Goal: Browse casually

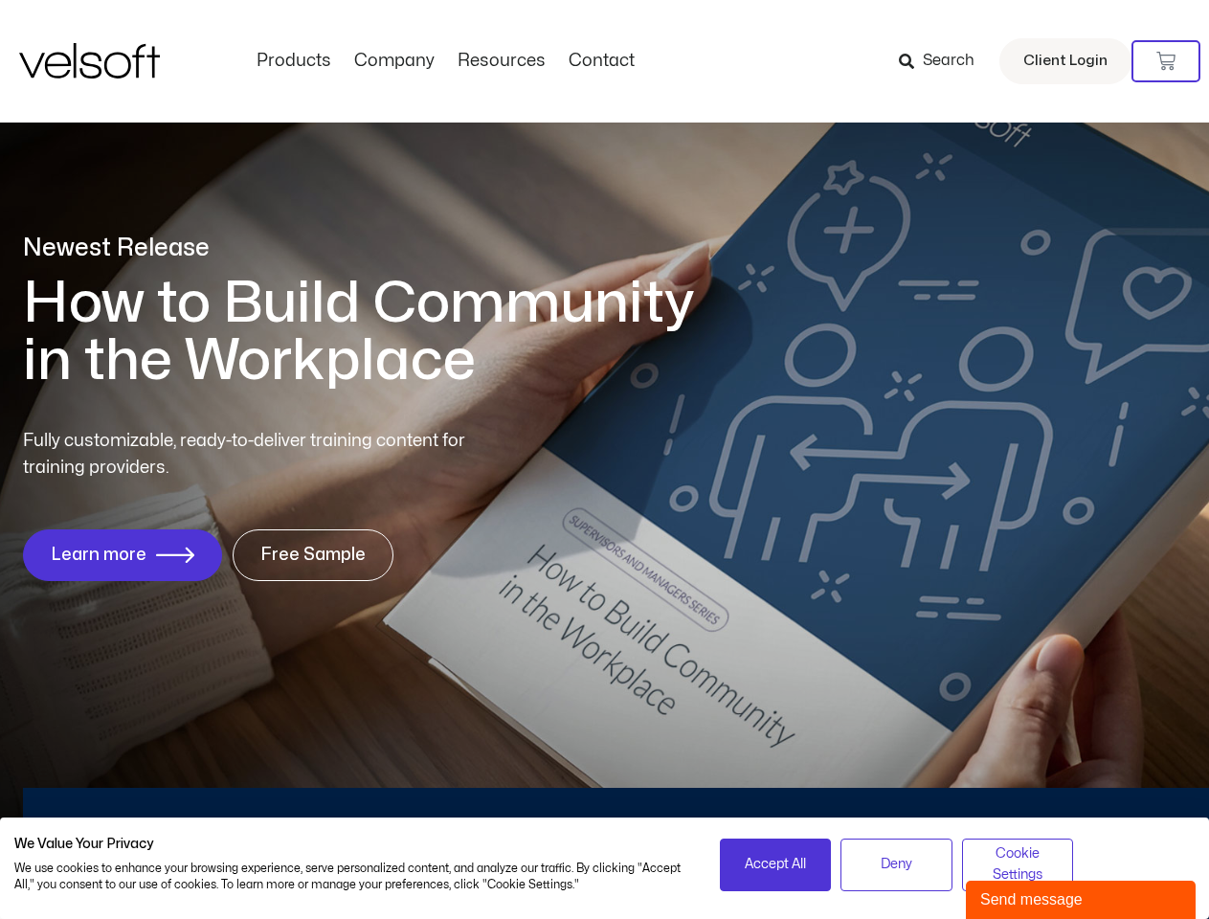
click at [604, 459] on div "Fully customizable, ready-to-deliver training content for training providers. L…" at bounding box center [604, 504] width 1163 height 153
click at [1166, 61] on icon at bounding box center [1165, 61] width 19 height 19
click at [775, 864] on span "Accept All" at bounding box center [775, 864] width 61 height 21
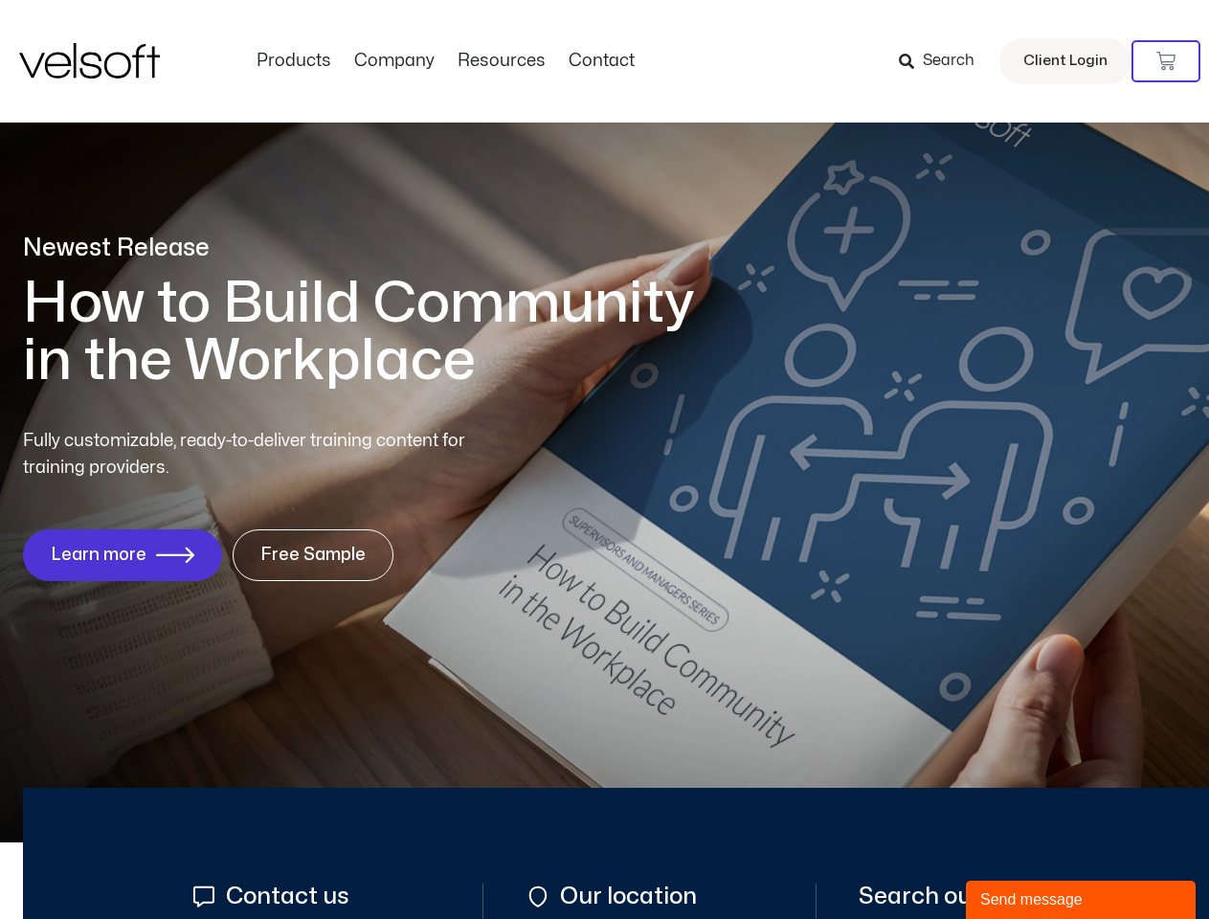
click at [1081, 900] on div "Send message" at bounding box center [1080, 899] width 201 height 23
